Goal: Task Accomplishment & Management: Manage account settings

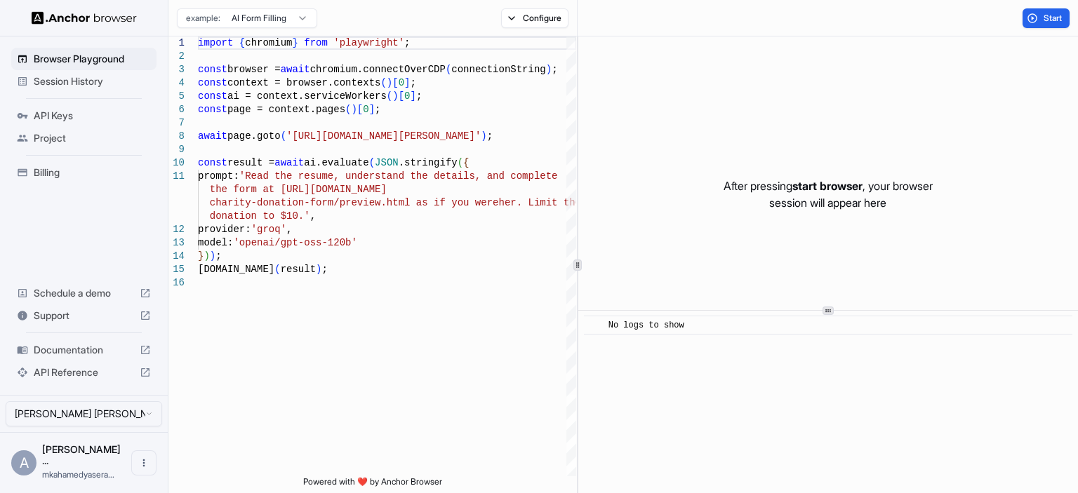
click at [83, 85] on span "Session History" at bounding box center [92, 81] width 117 height 14
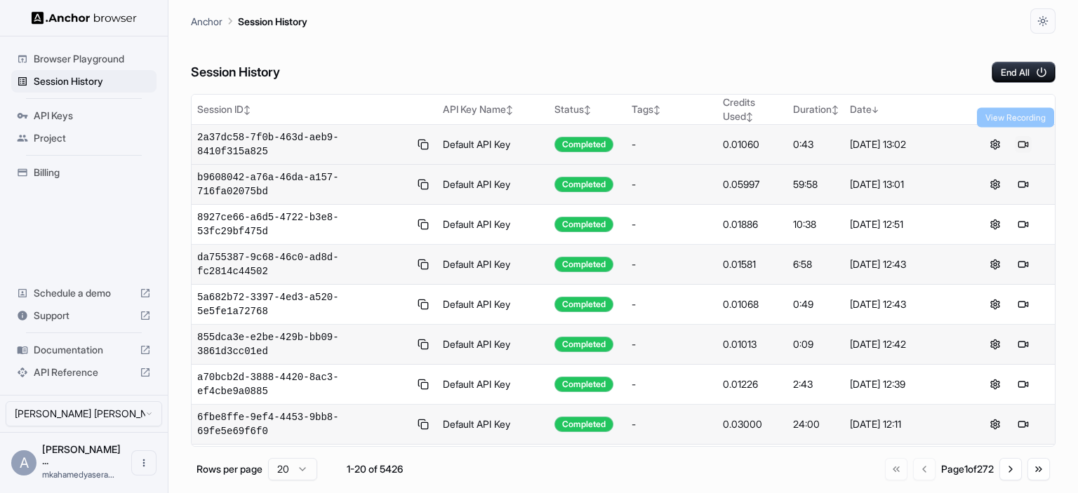
click at [1014, 138] on button at bounding box center [1022, 144] width 17 height 17
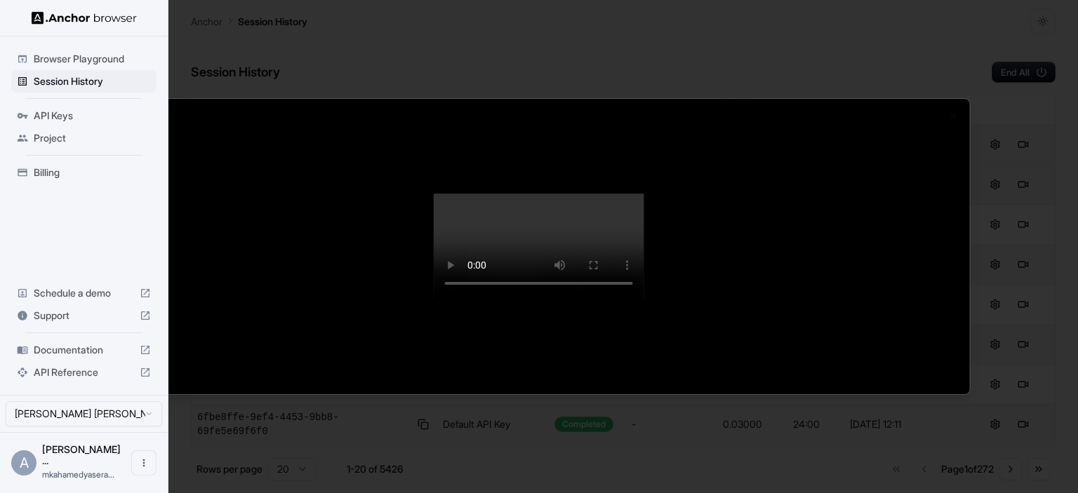
click at [33, 168] on div at bounding box center [539, 246] width 1078 height 493
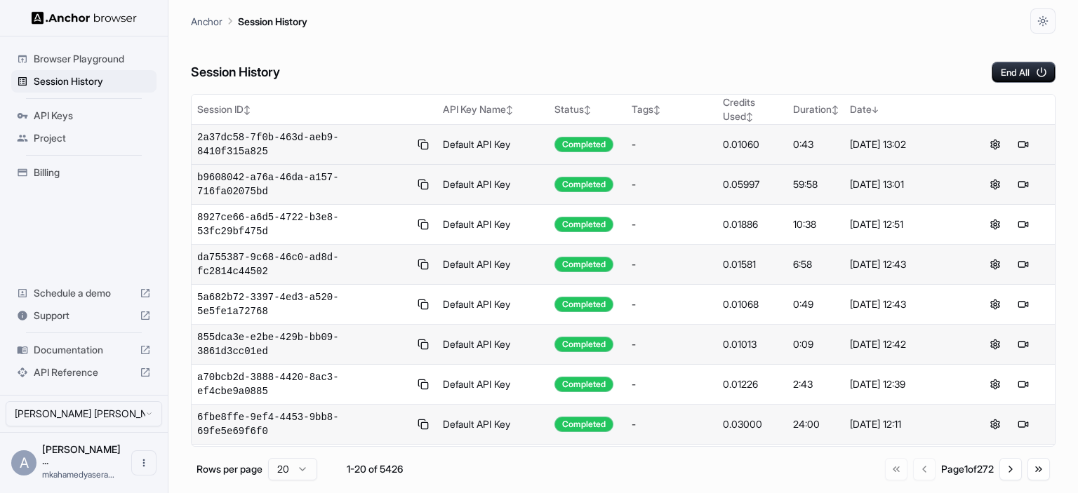
click at [46, 174] on span "Billing" at bounding box center [92, 173] width 117 height 14
click at [1024, 176] on button at bounding box center [1022, 184] width 17 height 17
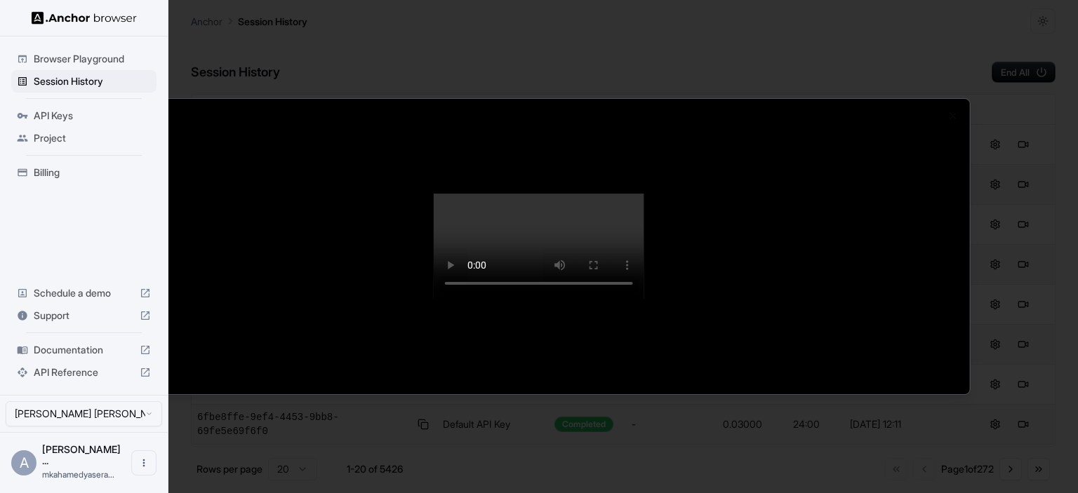
click at [1022, 168] on div at bounding box center [539, 246] width 1078 height 493
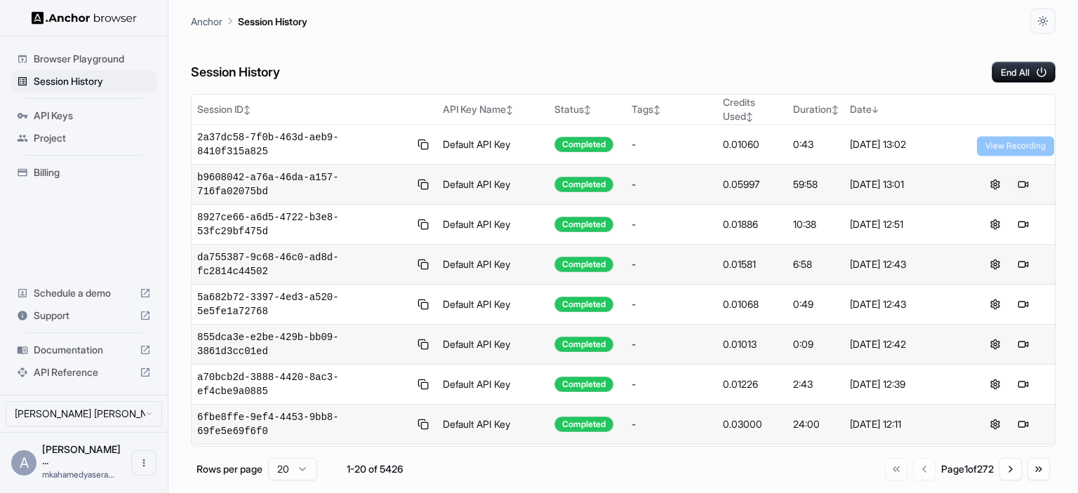
click at [1016, 176] on button at bounding box center [1022, 184] width 17 height 17
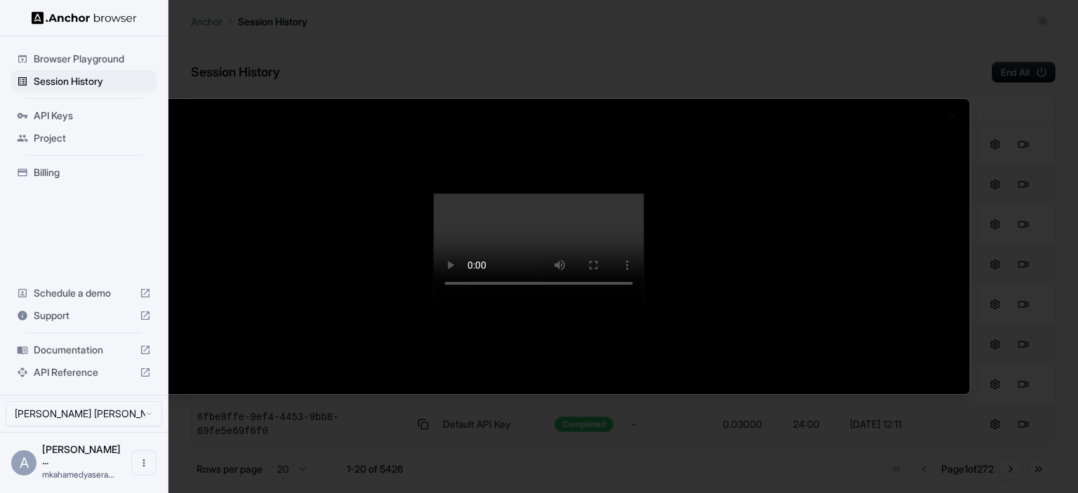
click at [644, 194] on video at bounding box center [539, 246] width 210 height 105
click at [892, 116] on div at bounding box center [539, 247] width 861 height 296
click at [207, 16] on div at bounding box center [539, 246] width 1078 height 493
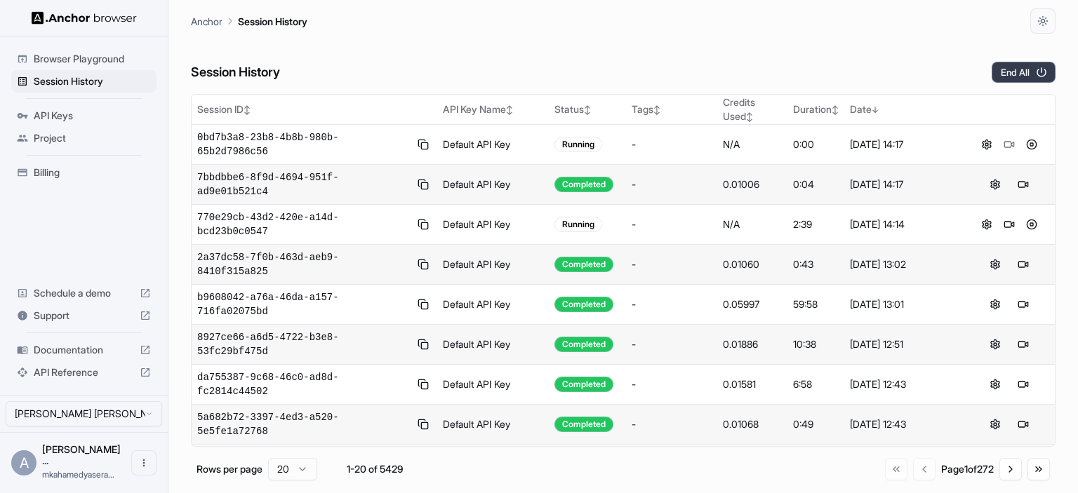
click at [1031, 76] on button "End All" at bounding box center [1023, 72] width 64 height 21
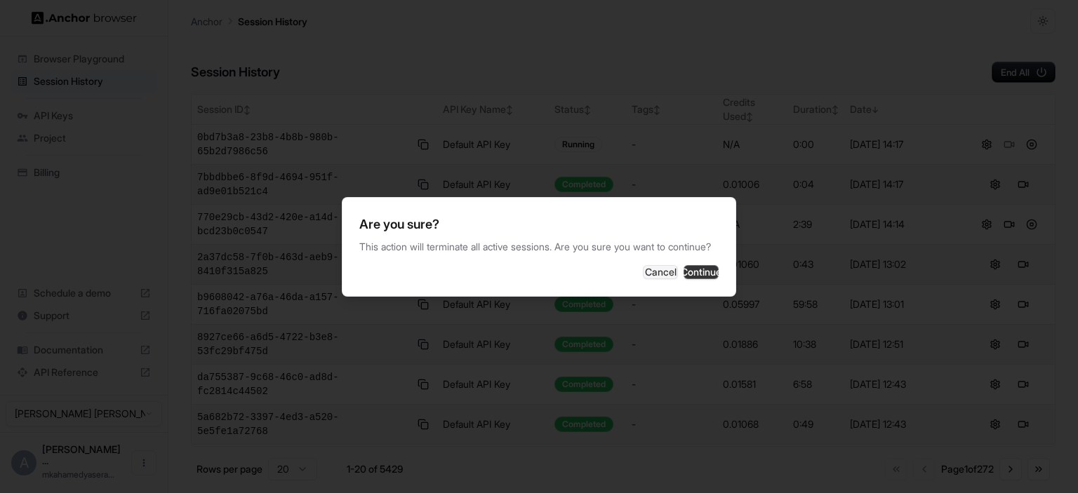
click at [688, 279] on button "Continue" at bounding box center [700, 272] width 35 height 14
